Goal: Information Seeking & Learning: Check status

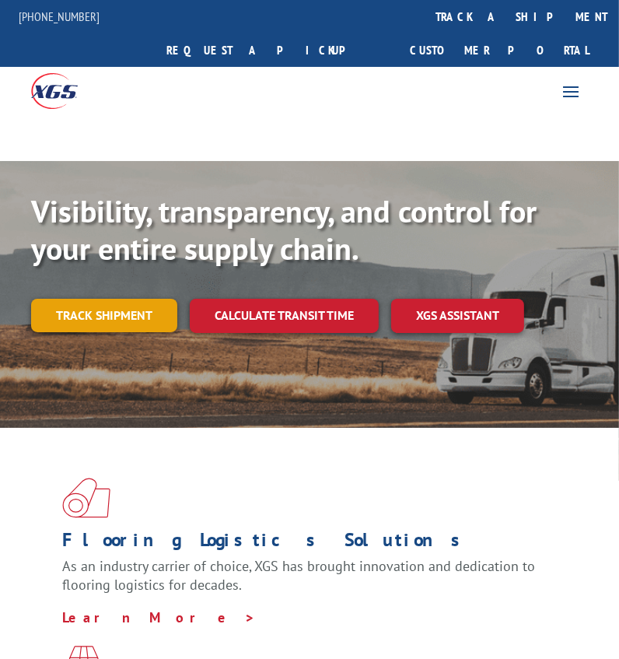
click at [76, 299] on link "Track shipment" at bounding box center [104, 315] width 146 height 33
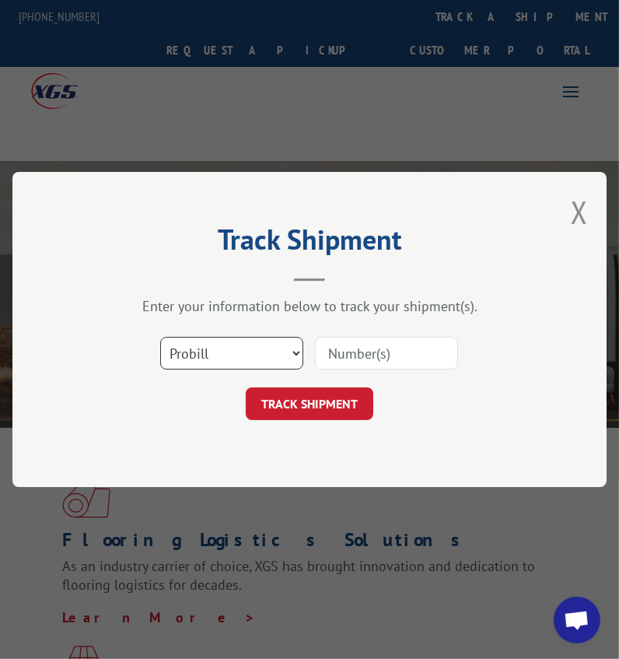
click at [285, 362] on select "Select category... Probill BOL PO" at bounding box center [231, 353] width 143 height 33
select select "bol"
click at [160, 337] on select "Select category... Probill BOL PO" at bounding box center [231, 353] width 143 height 33
click at [356, 341] on input at bounding box center [386, 353] width 143 height 33
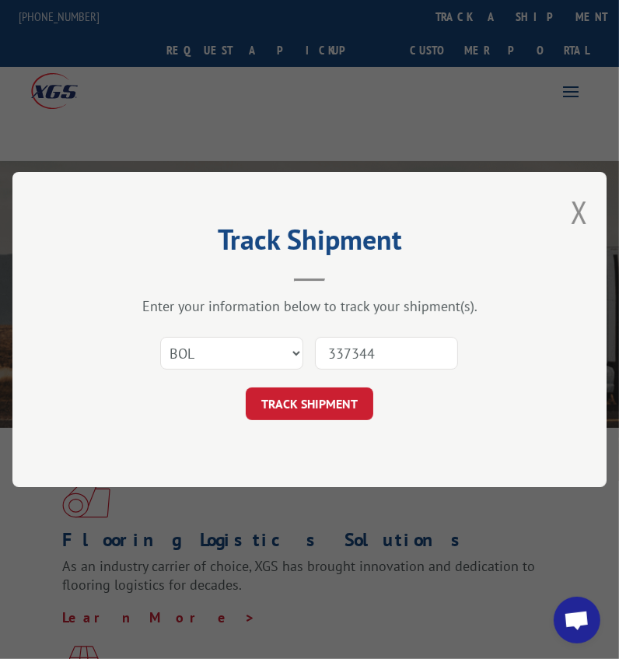
type input "3373443"
click button "TRACK SHIPMENT" at bounding box center [310, 403] width 128 height 33
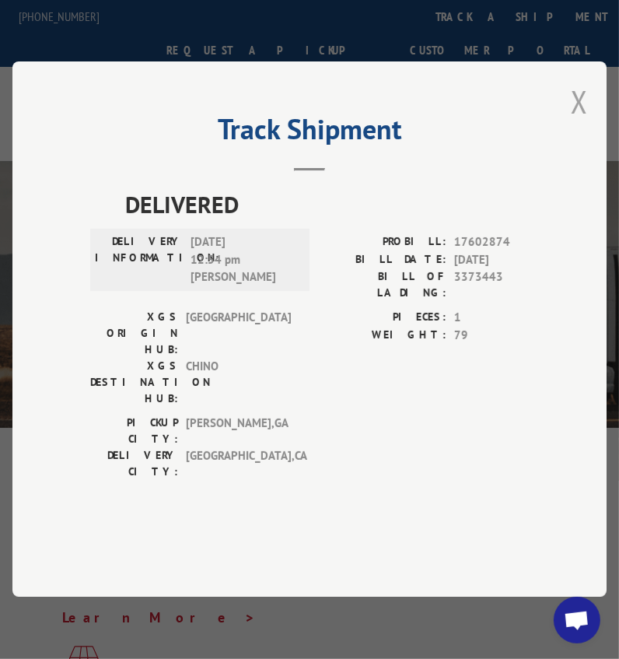
drag, startPoint x: 591, startPoint y: 132, endPoint x: 473, endPoint y: 174, distance: 125.3
click at [588, 122] on button "Close modal" at bounding box center [579, 101] width 17 height 41
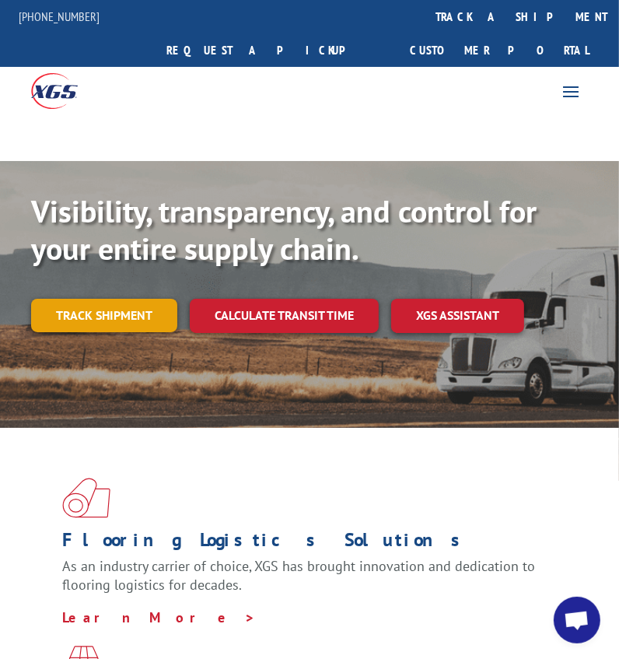
click at [39, 299] on link "Track shipment" at bounding box center [104, 315] width 146 height 33
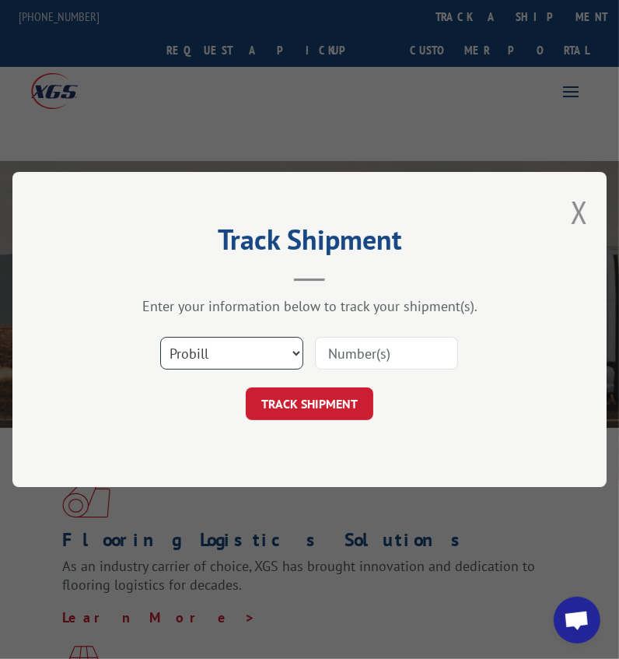
click at [261, 359] on select "Select category... Probill BOL PO" at bounding box center [231, 353] width 143 height 33
select select "bol"
click at [160, 337] on select "Select category... Probill BOL PO" at bounding box center [231, 353] width 143 height 33
click at [431, 357] on input at bounding box center [386, 353] width 143 height 33
type input "54395054"
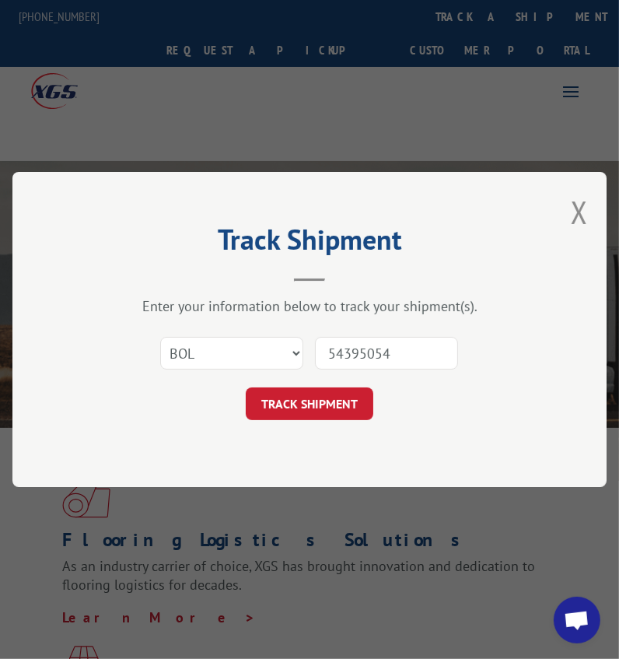
click button "TRACK SHIPMENT" at bounding box center [310, 403] width 128 height 33
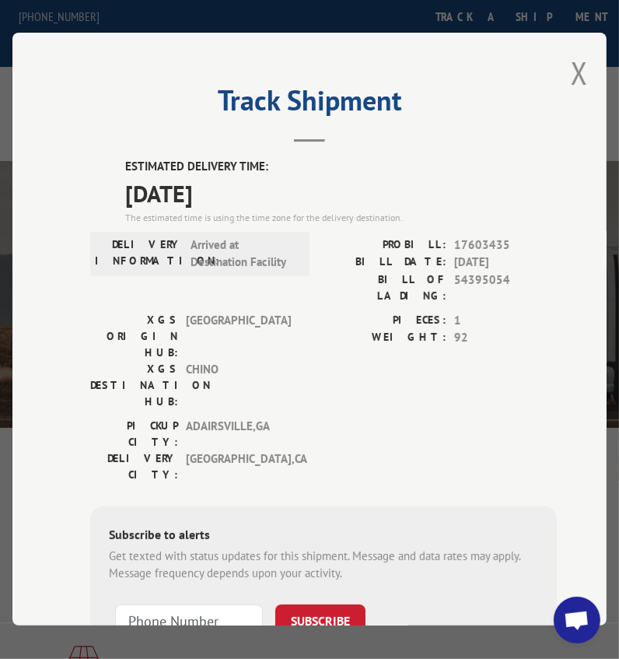
click at [586, 54] on div "Track Shipment ESTIMATED DELIVERY TIME: [DATE] The estimated time is using the …" at bounding box center [309, 329] width 594 height 593
click at [577, 60] on button "Close modal" at bounding box center [579, 72] width 17 height 41
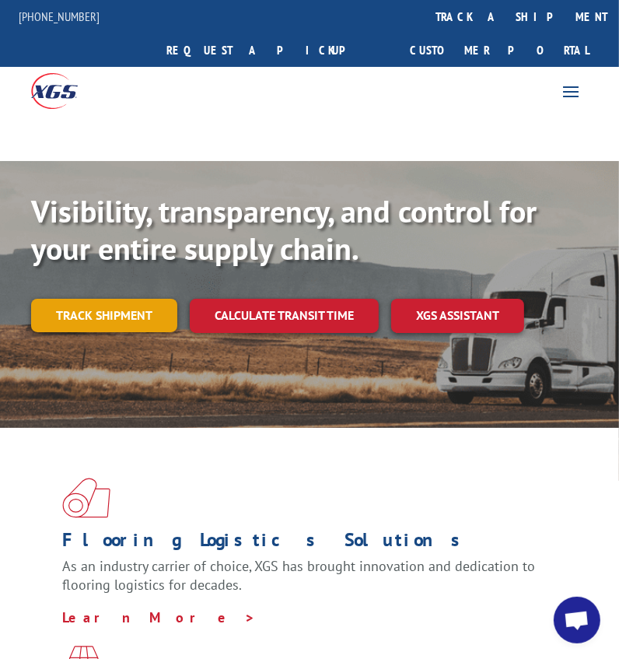
click at [112, 299] on link "Track shipment" at bounding box center [104, 315] width 146 height 33
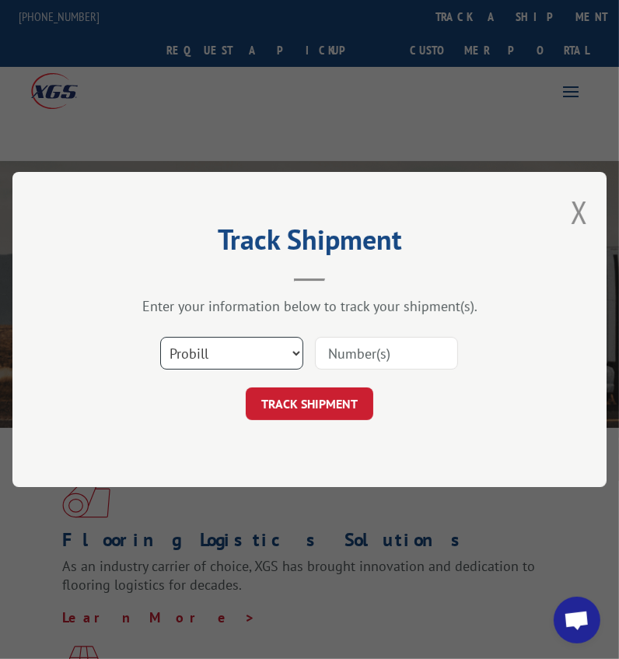
click at [172, 357] on select "Select category... Probill BOL PO" at bounding box center [231, 353] width 143 height 33
select select "bol"
click at [160, 337] on select "Select category... Probill BOL PO" at bounding box center [231, 353] width 143 height 33
click at [347, 364] on input at bounding box center [386, 353] width 143 height 33
type input "54395024"
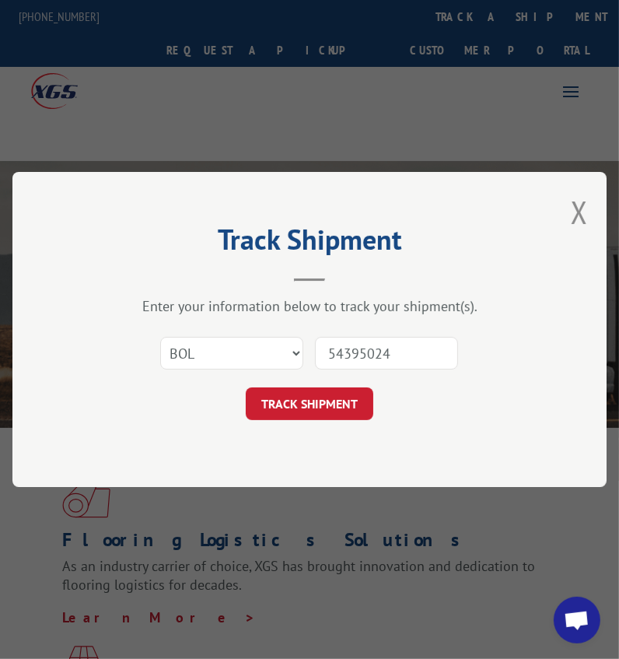
click button "TRACK SHIPMENT" at bounding box center [310, 403] width 128 height 33
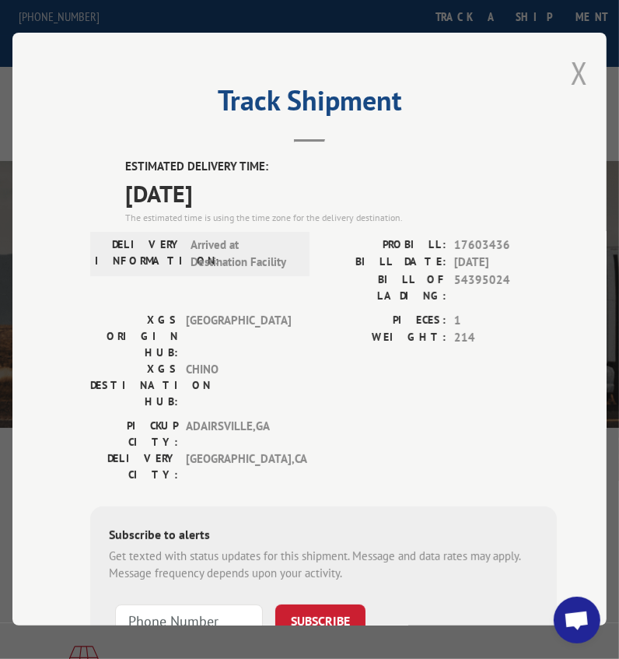
click at [571, 68] on button "Close modal" at bounding box center [579, 72] width 17 height 41
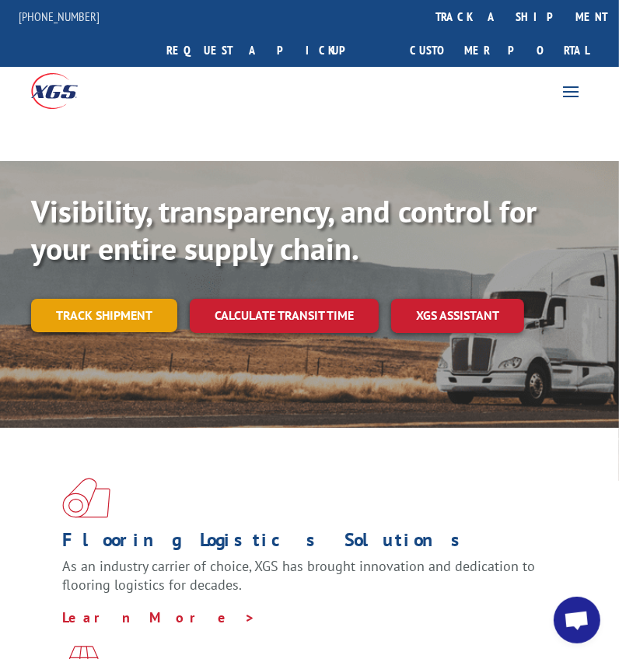
click at [140, 299] on link "Track shipment" at bounding box center [104, 315] width 146 height 33
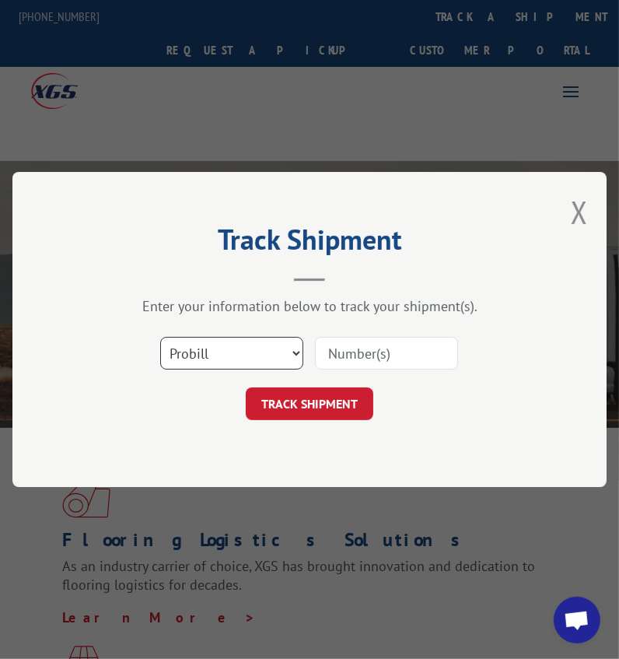
click at [216, 350] on select "Select category... Probill BOL PO" at bounding box center [231, 353] width 143 height 33
select select "bol"
click at [160, 337] on select "Select category... Probill BOL PO" at bounding box center [231, 353] width 143 height 33
click at [399, 357] on input at bounding box center [386, 353] width 143 height 33
type input "3374141"
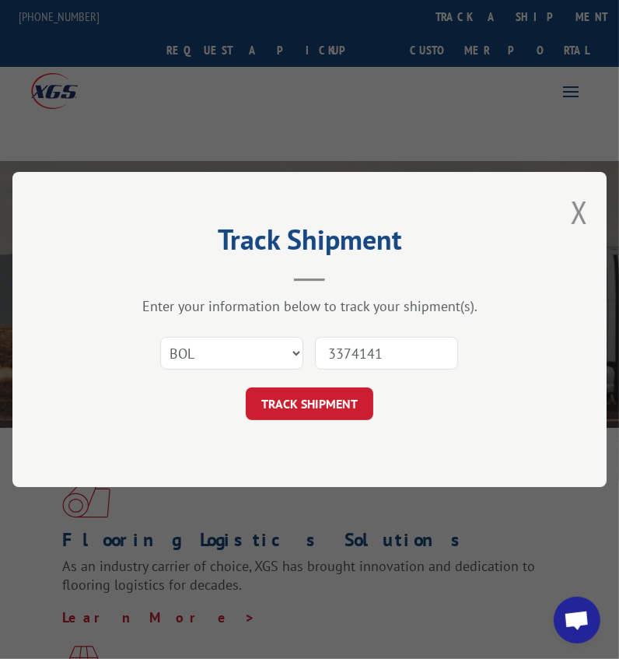
click button "TRACK SHIPMENT" at bounding box center [310, 403] width 128 height 33
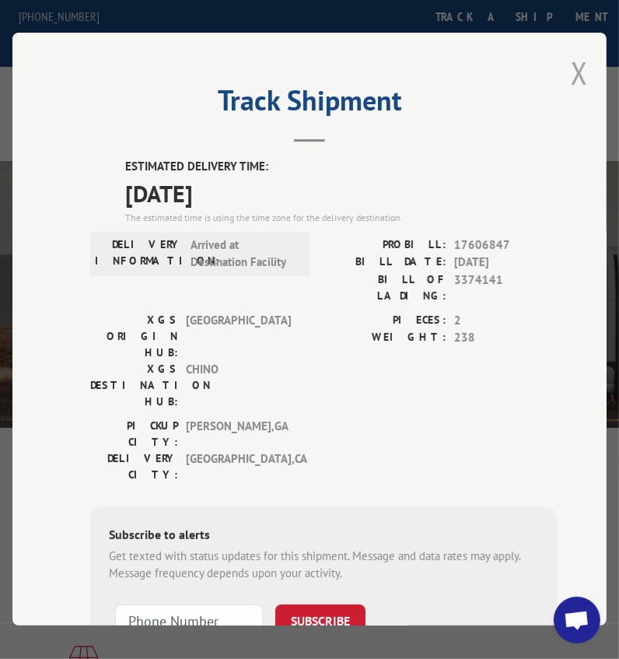
click at [574, 65] on button "Close modal" at bounding box center [579, 72] width 17 height 41
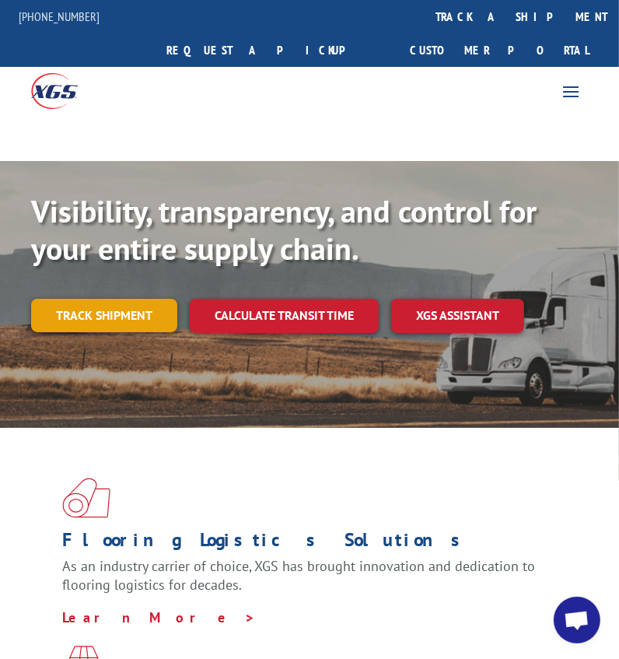
click at [139, 299] on link "Track shipment" at bounding box center [104, 315] width 146 height 33
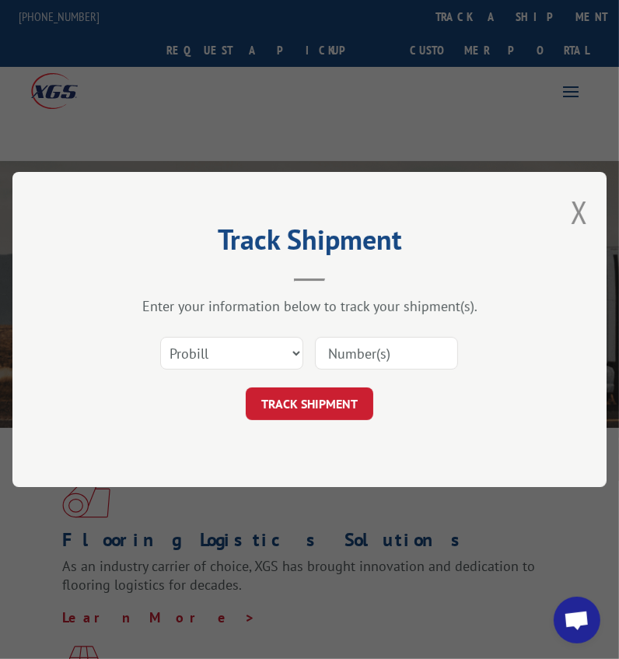
click at [207, 335] on div "Select category... Probill BOL PO" at bounding box center [232, 353] width 142 height 36
click at [198, 363] on select "Select category... Probill BOL PO" at bounding box center [231, 353] width 143 height 33
select select "bol"
click at [160, 337] on select "Select category... Probill BOL PO" at bounding box center [231, 353] width 143 height 33
click at [382, 357] on input at bounding box center [386, 353] width 143 height 33
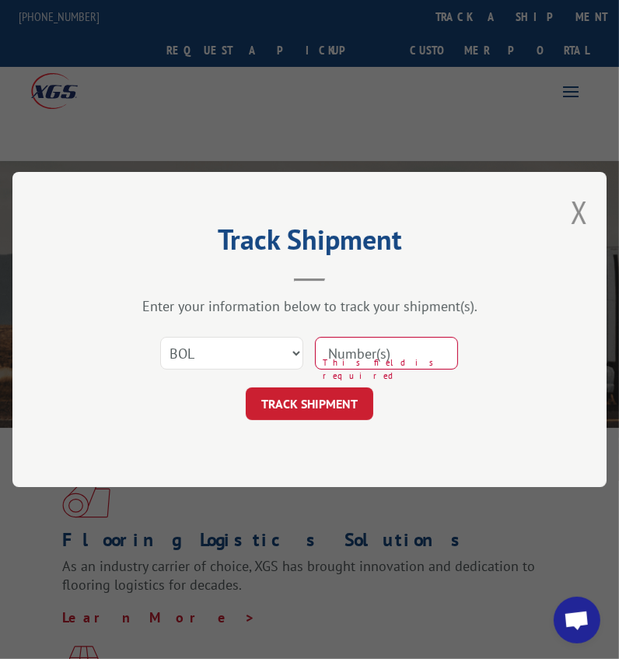
click at [348, 356] on input at bounding box center [386, 353] width 143 height 33
type input "6047759"
click button "TRACK SHIPMENT" at bounding box center [310, 403] width 128 height 33
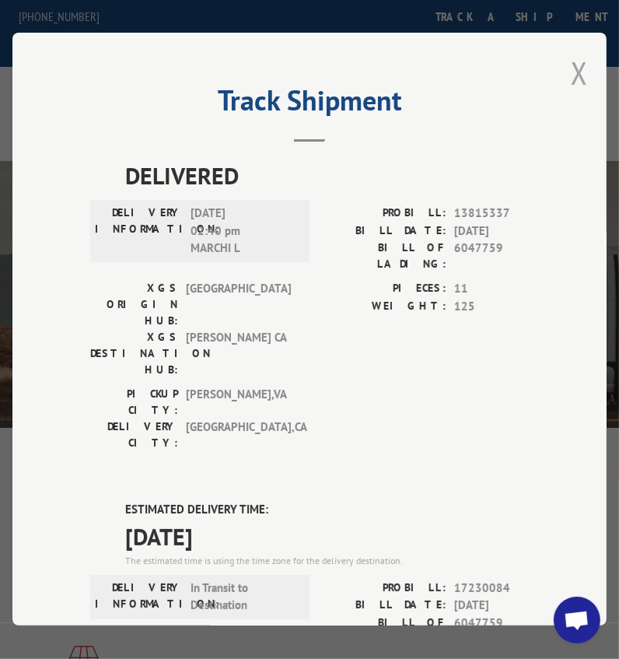
click at [571, 72] on button "Close modal" at bounding box center [579, 72] width 17 height 41
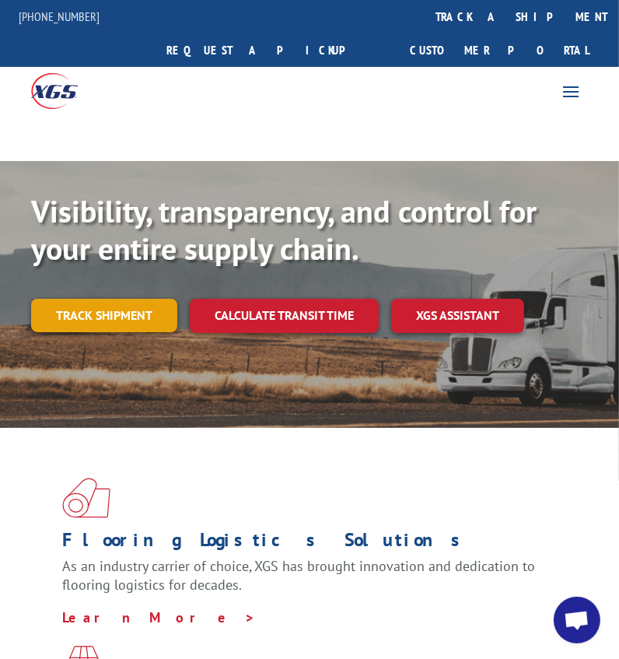
click at [122, 299] on link "Track shipment" at bounding box center [104, 315] width 146 height 33
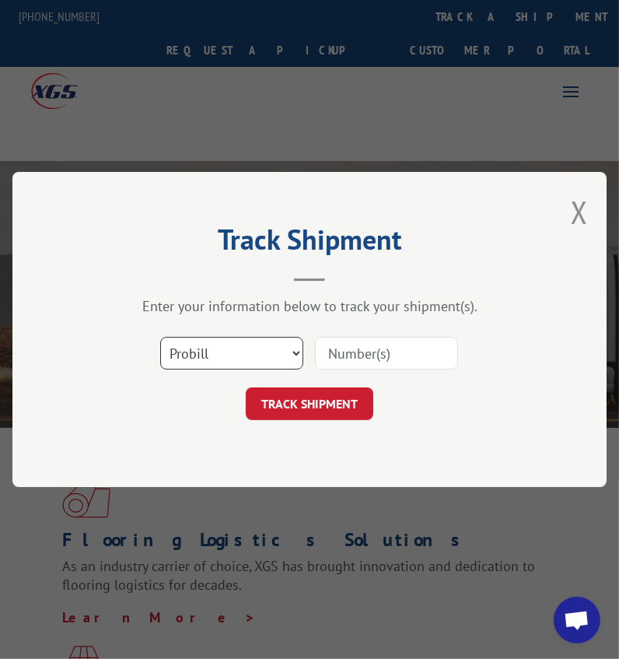
drag, startPoint x: 197, startPoint y: 356, endPoint x: 198, endPoint y: 367, distance: 11.0
click at [197, 356] on select "Select category... Probill BOL PO" at bounding box center [231, 353] width 143 height 33
select select "bol"
click at [160, 337] on select "Select category... Probill BOL PO" at bounding box center [231, 353] width 143 height 33
click at [388, 338] on input at bounding box center [386, 353] width 143 height 33
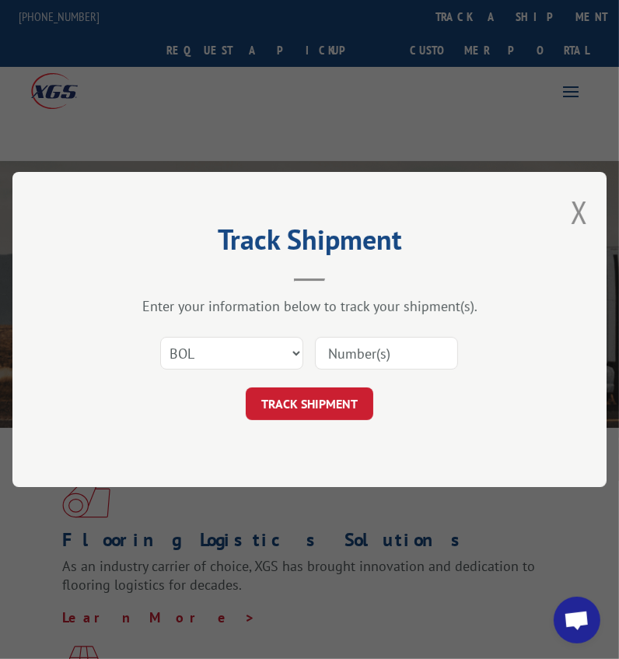
click at [381, 350] on input at bounding box center [386, 353] width 143 height 33
type input "54395024"
click button "TRACK SHIPMENT" at bounding box center [310, 403] width 128 height 33
